Goal: Register for event/course

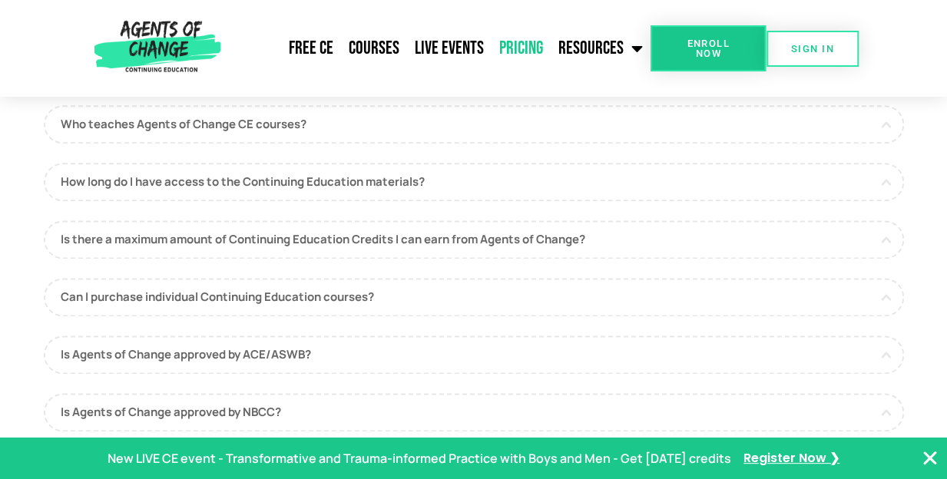
scroll to position [864, 0]
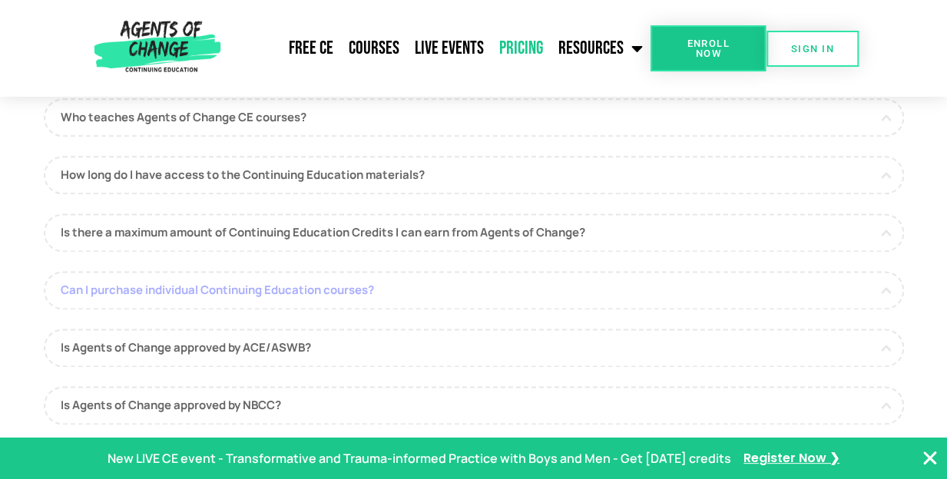
click at [840, 285] on link "Can I purchase individual Continuing Education courses?" at bounding box center [474, 290] width 860 height 38
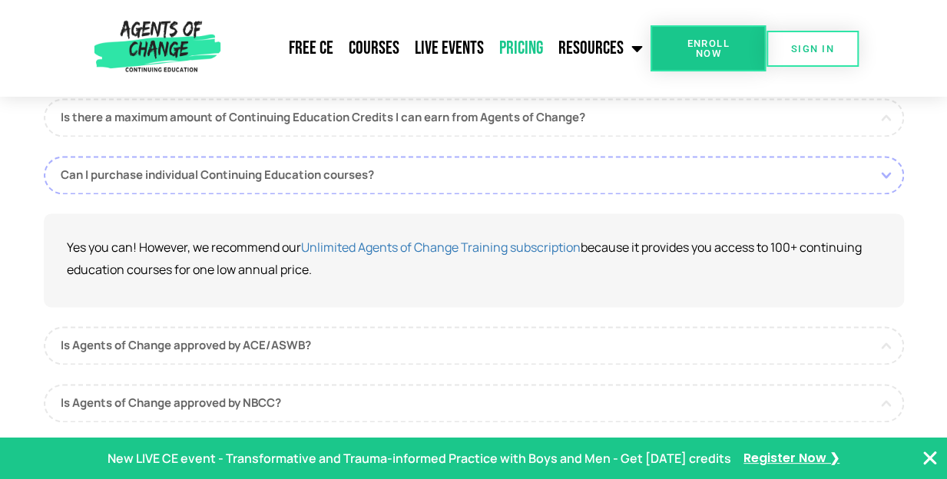
scroll to position [982, 0]
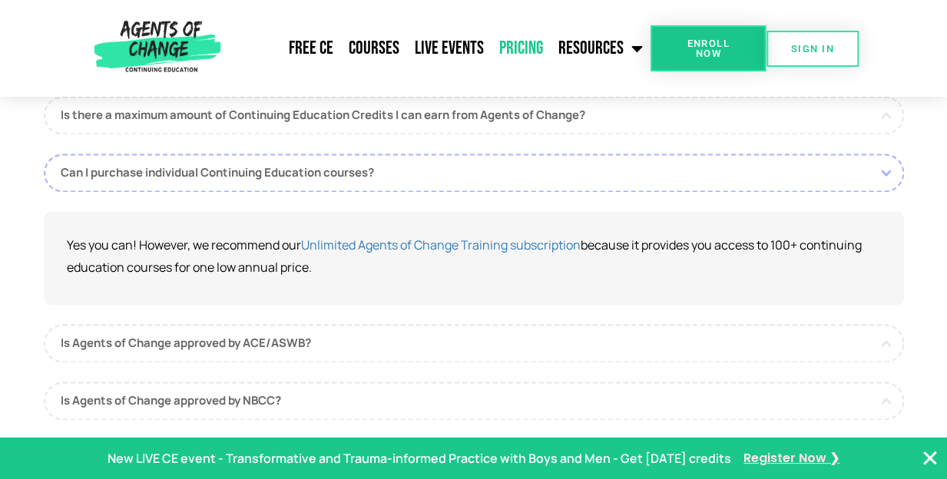
click at [793, 458] on span "Register Now ❯" at bounding box center [791, 459] width 96 height 22
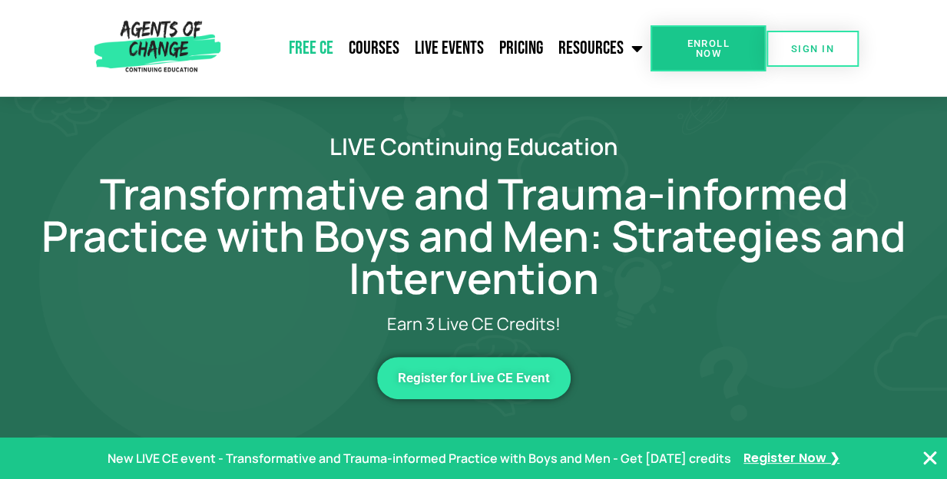
click at [324, 42] on link "Free CE" at bounding box center [311, 48] width 60 height 38
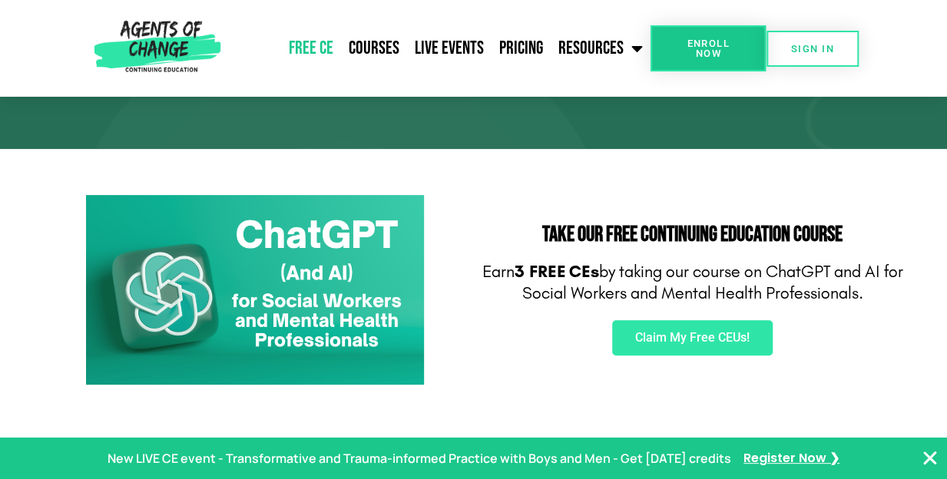
scroll to position [180, 0]
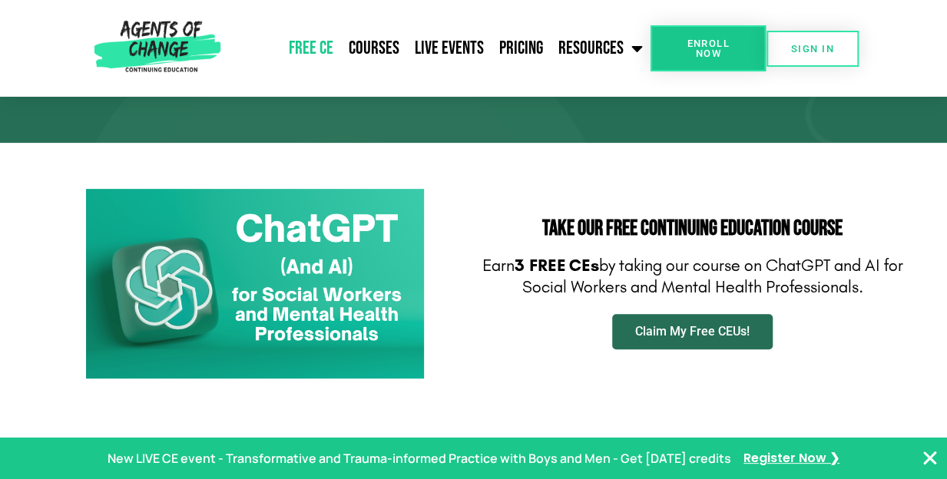
click at [750, 325] on link "Claim My Free CEUs!" at bounding box center [692, 331] width 161 height 35
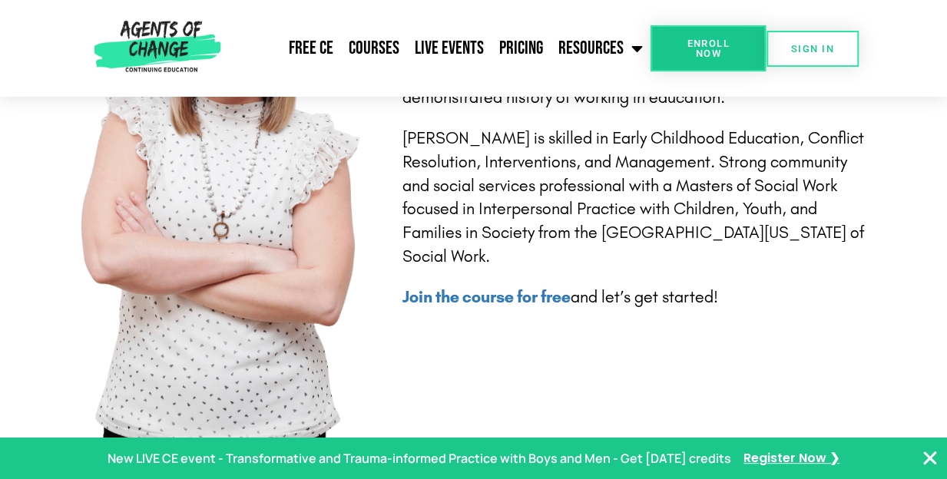
scroll to position [3510, 0]
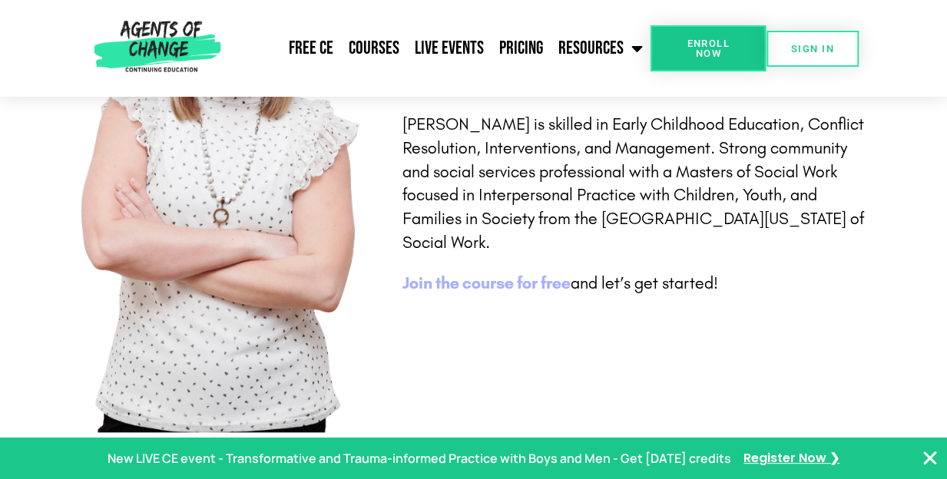
click at [562, 284] on b "Join the course for free" at bounding box center [486, 283] width 168 height 20
